Goal: Transaction & Acquisition: Purchase product/service

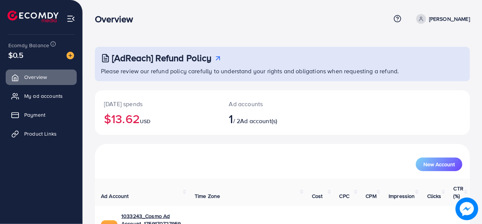
scroll to position [36, 0]
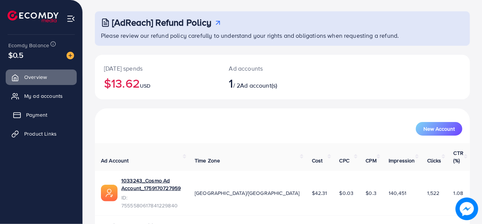
click at [36, 113] on span "Payment" at bounding box center [36, 115] width 21 height 8
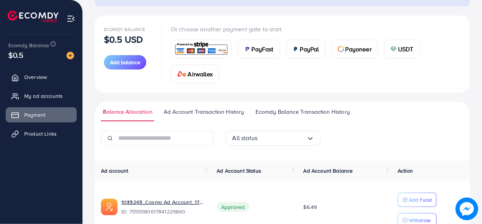
scroll to position [63, 0]
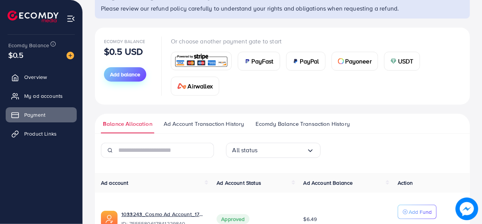
click at [127, 76] on span "Add balance" at bounding box center [125, 75] width 30 height 8
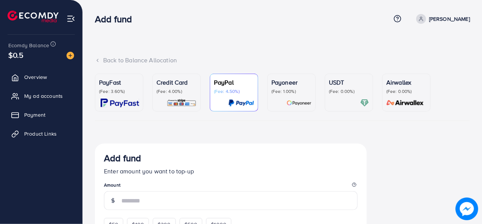
click at [113, 100] on img at bounding box center [120, 103] width 39 height 9
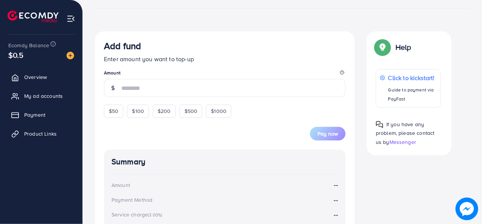
scroll to position [113, 0]
click at [111, 107] on span "$50" at bounding box center [113, 111] width 9 height 8
type input "**"
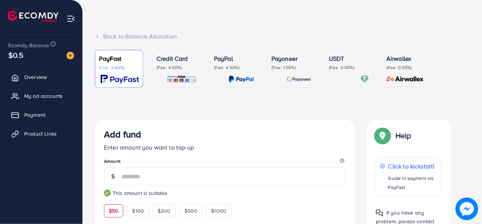
scroll to position [14, 0]
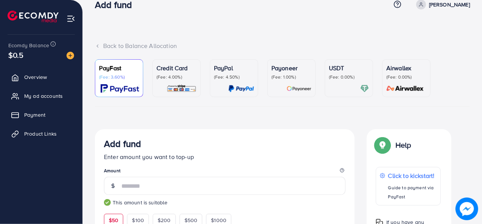
click at [169, 79] on p "(Fee: 4.00%)" at bounding box center [177, 77] width 40 height 6
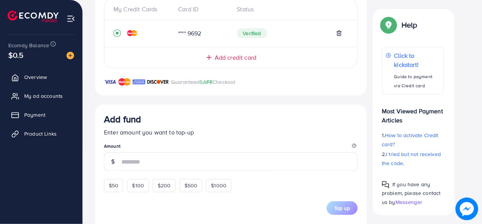
scroll to position [173, 0]
click at [110, 189] on div "$50" at bounding box center [113, 185] width 19 height 13
type input "**"
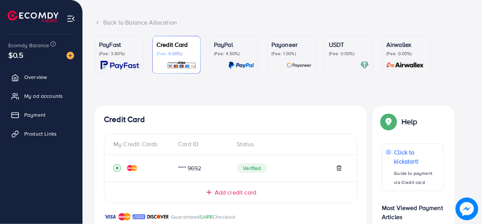
scroll to position [33, 0]
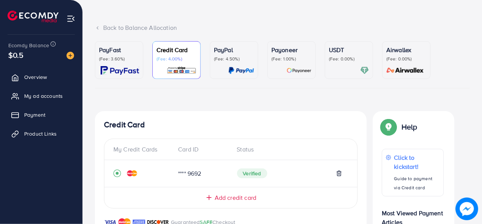
click at [108, 62] on div "PayFast (Fee: 3.60%)" at bounding box center [119, 60] width 40 height 30
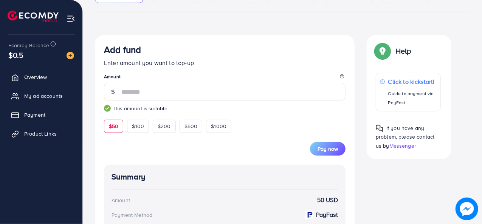
scroll to position [111, 0]
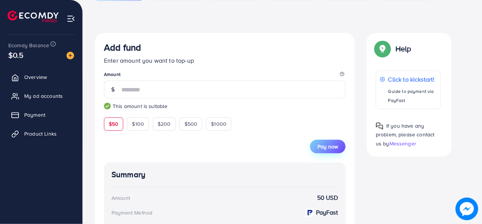
click at [325, 144] on span "Pay now" at bounding box center [328, 147] width 20 height 8
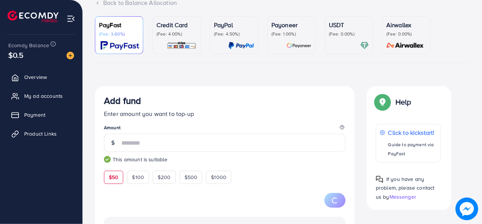
scroll to position [0, 0]
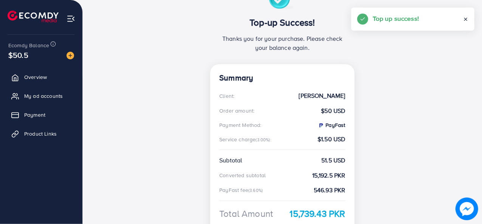
scroll to position [87, 0]
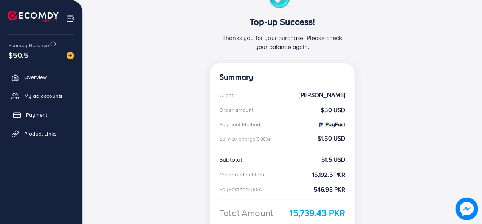
click at [25, 118] on link "Payment" at bounding box center [41, 114] width 71 height 15
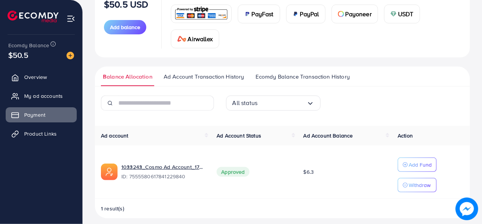
scroll to position [115, 0]
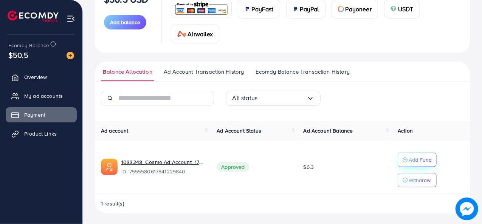
click at [406, 157] on icon "button" at bounding box center [405, 159] width 5 height 5
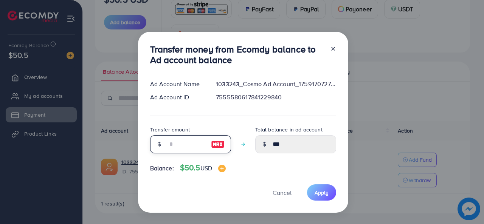
click at [192, 146] on input "number" at bounding box center [187, 144] width 38 height 18
click at [216, 141] on img at bounding box center [218, 144] width 14 height 9
type input "**"
type input "*****"
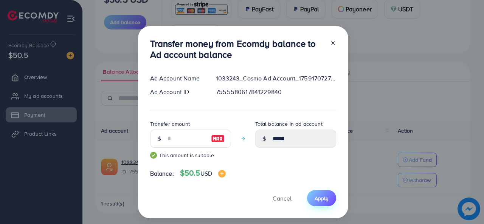
click at [321, 198] on span "Apply" at bounding box center [322, 199] width 14 height 8
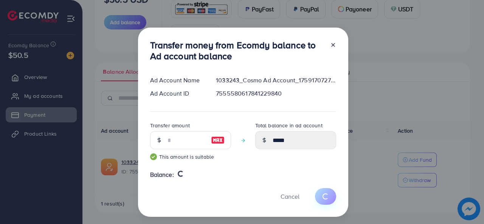
type input "***"
